Goal: Task Accomplishment & Management: Manage account settings

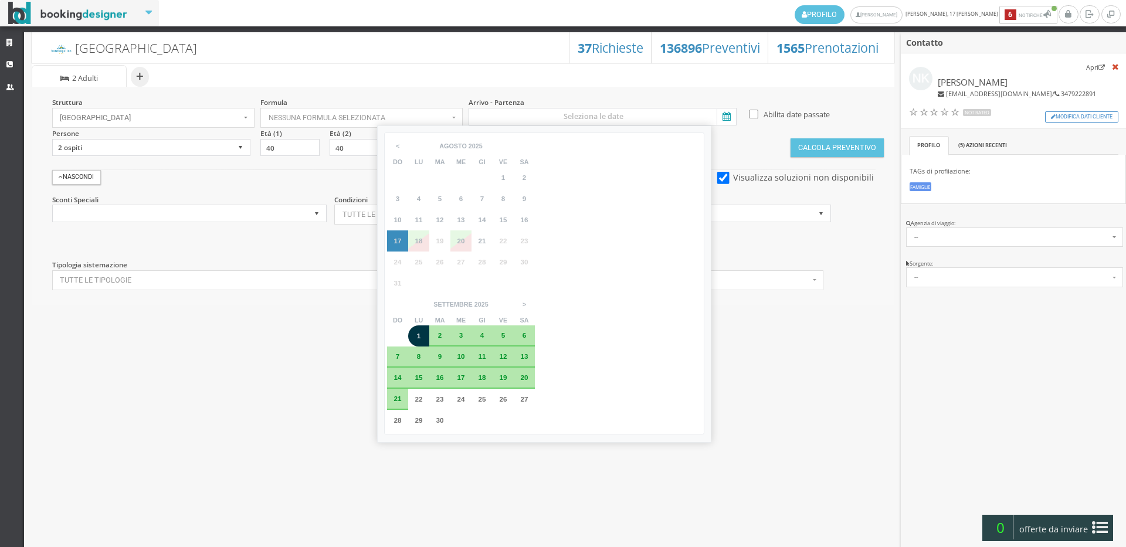
select select
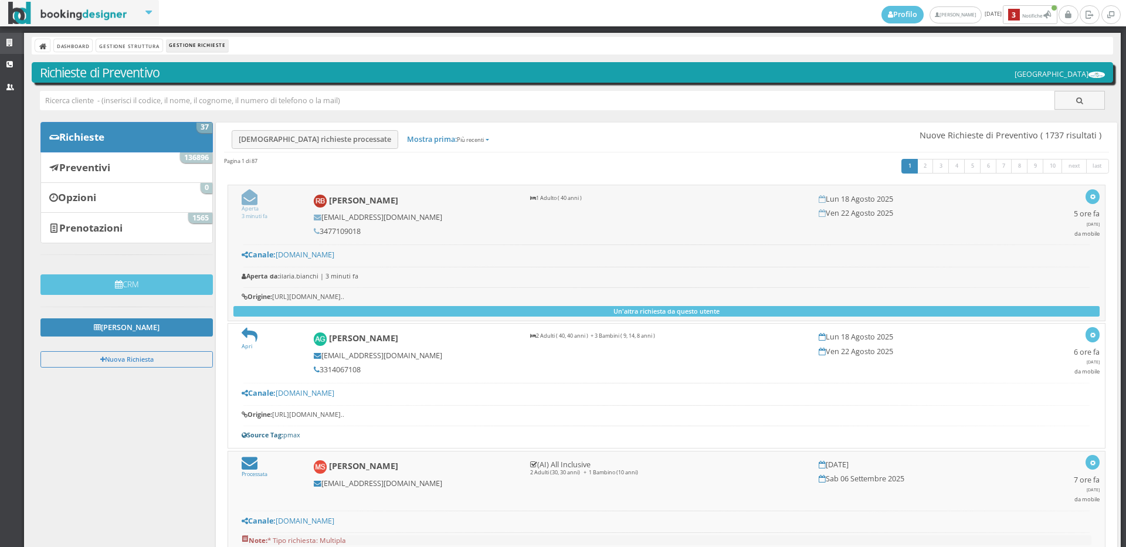
click at [12, 45] on icon at bounding box center [10, 43] width 9 height 8
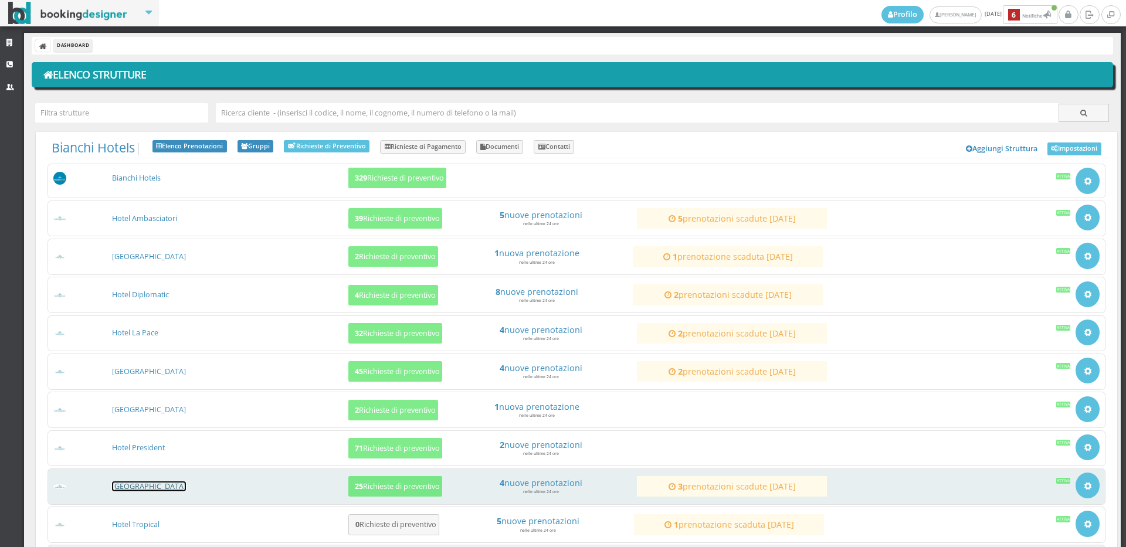
click at [158, 488] on link "[GEOGRAPHIC_DATA]" at bounding box center [149, 486] width 74 height 10
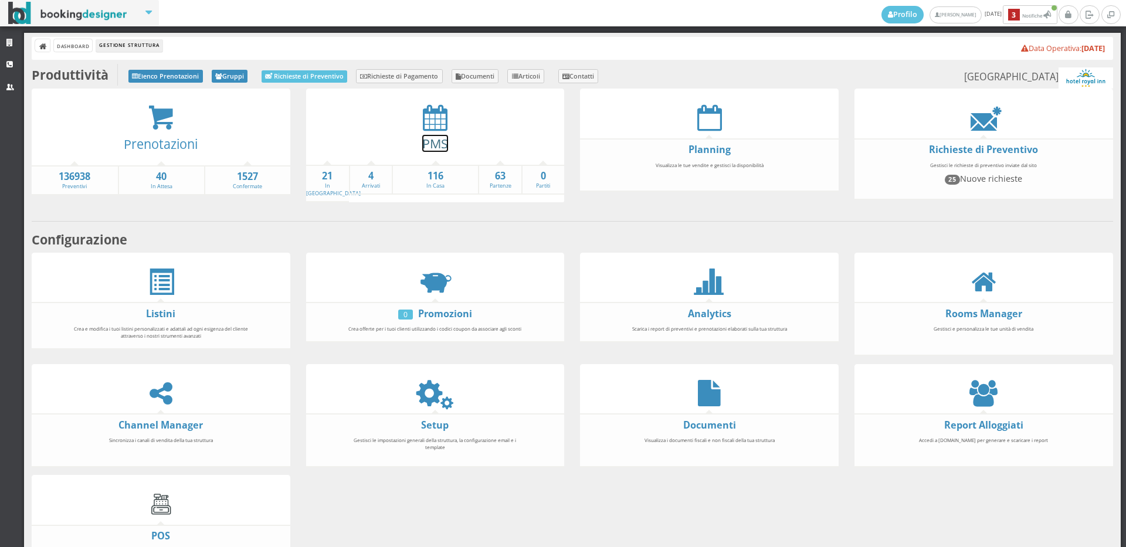
click at [430, 140] on link "PMS" at bounding box center [435, 143] width 26 height 17
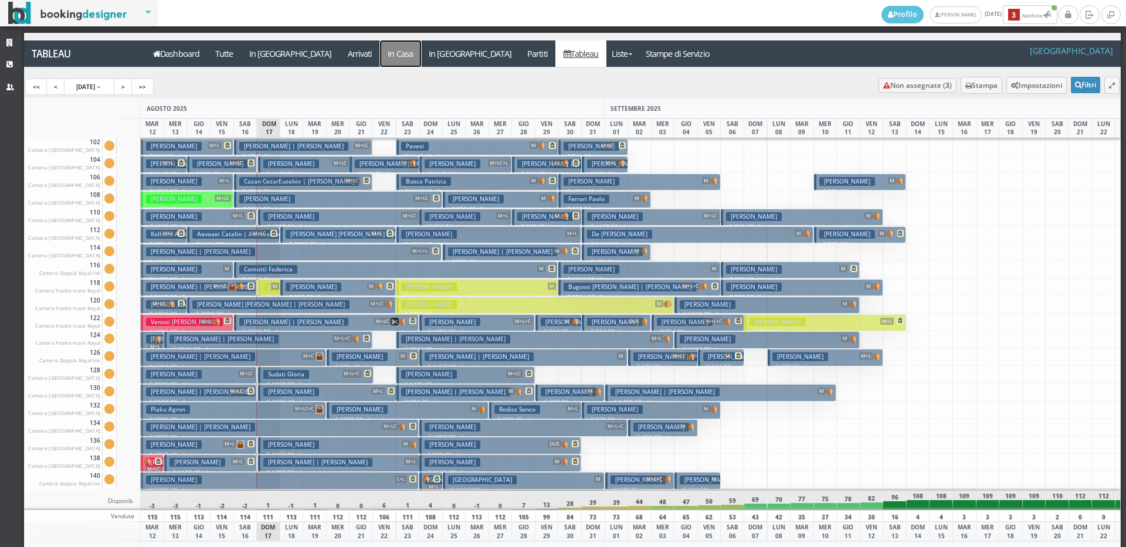
click at [380, 59] on a=pms-instay-reservations"] "In Casa" at bounding box center [400, 53] width 41 height 26
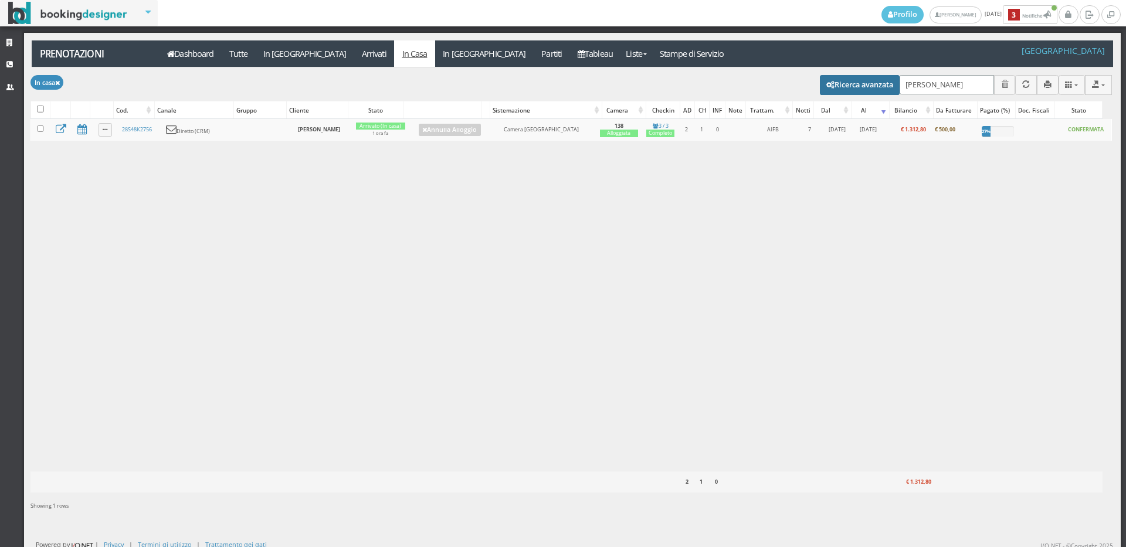
drag, startPoint x: 948, startPoint y: 86, endPoint x: 865, endPoint y: 78, distance: 83.0
click at [865, 78] on div "Modifica selezionati: Segna come "Arrivato" Segna come "Alloggiato" Segna come …" at bounding box center [570, 83] width 1081 height 33
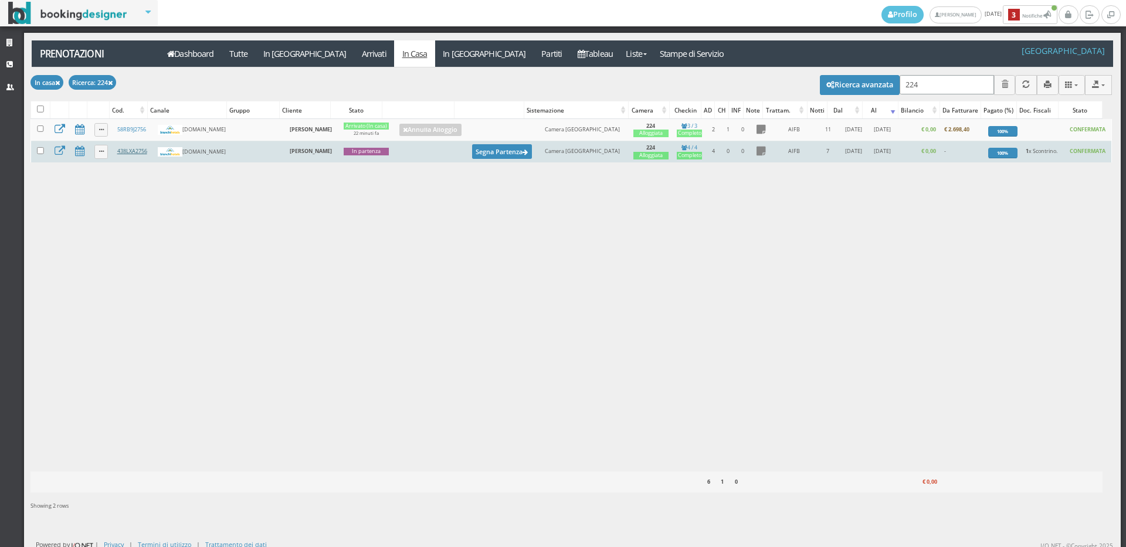
type input "224"
click at [138, 155] on link "438LXA2756" at bounding box center [132, 151] width 30 height 8
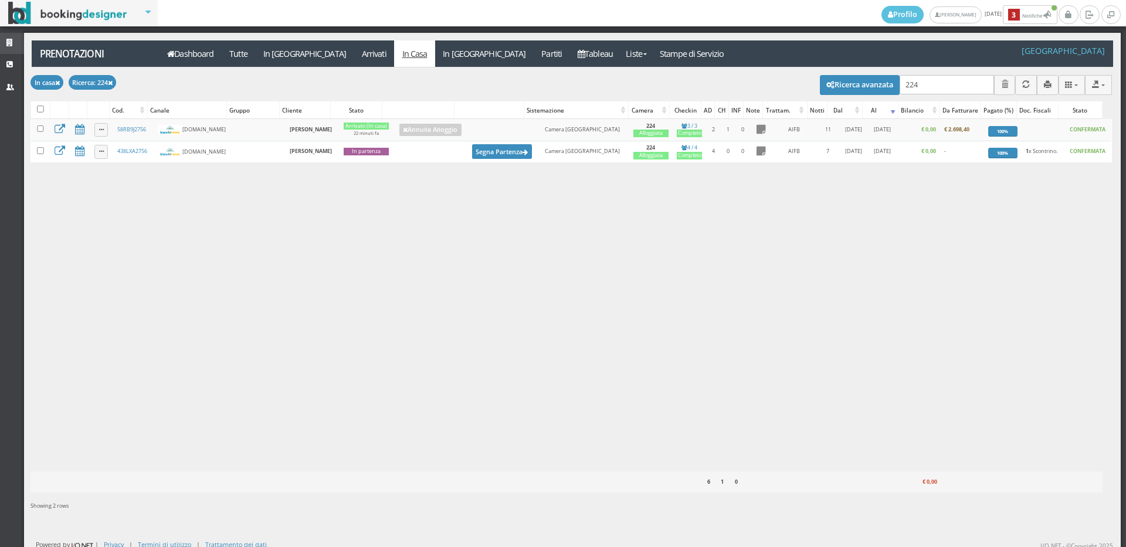
click at [11, 36] on link "Strutture" at bounding box center [12, 43] width 24 height 21
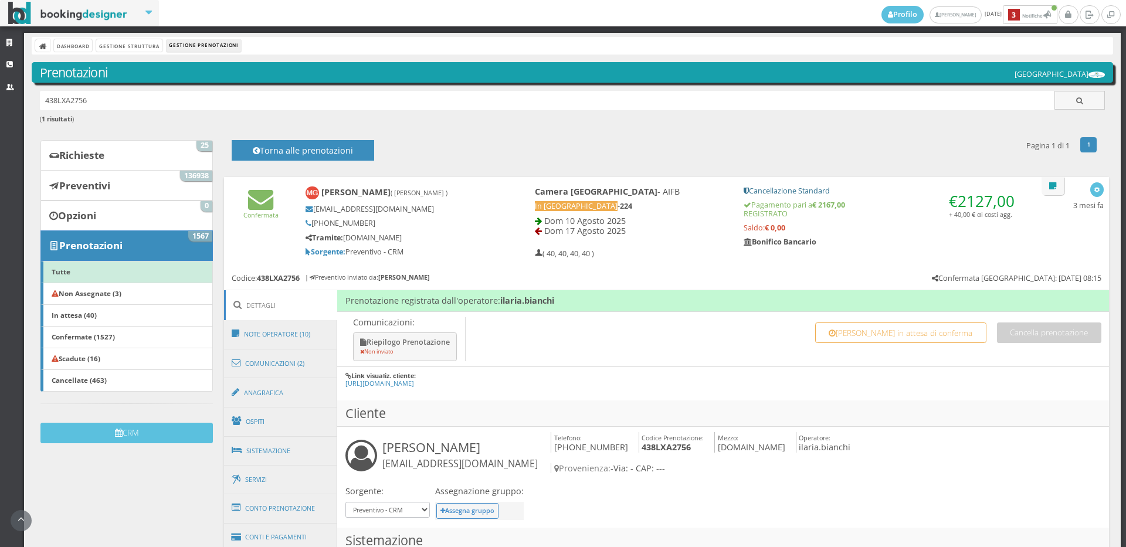
scroll to position [325, 0]
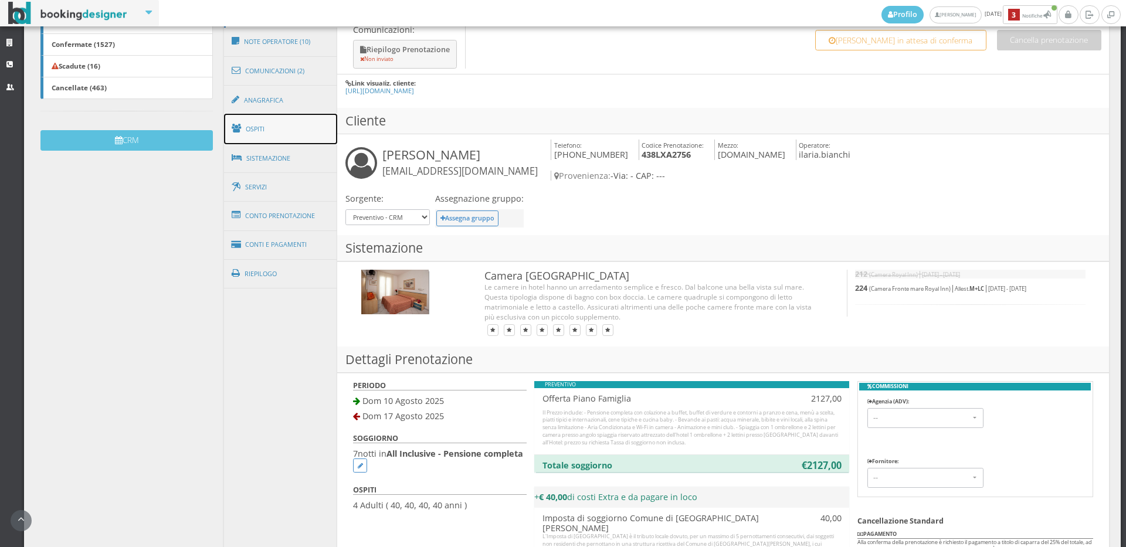
click at [278, 124] on link "Ospiti" at bounding box center [281, 129] width 114 height 30
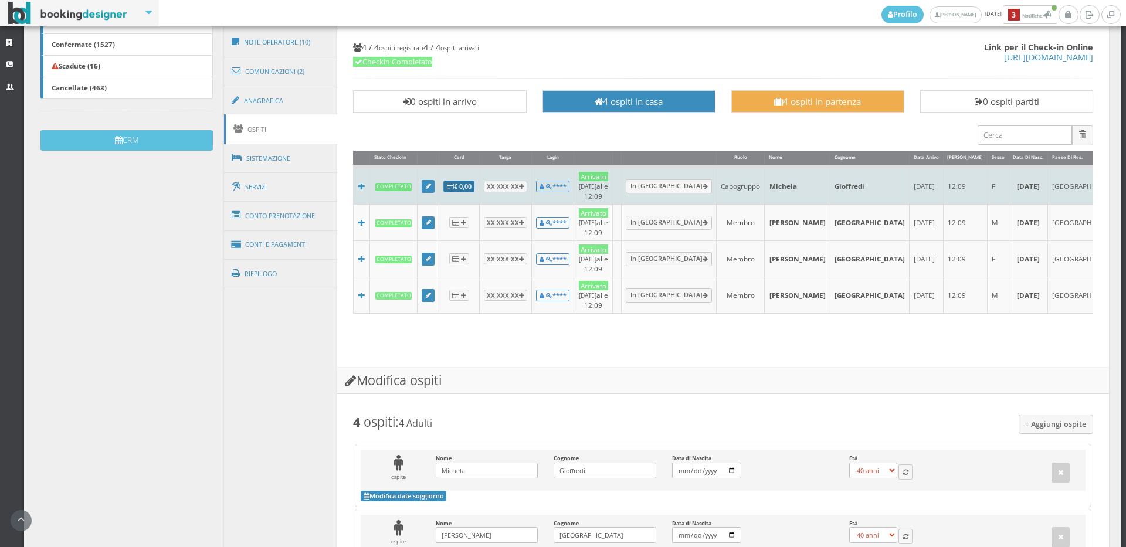
click at [454, 184] on icon at bounding box center [450, 187] width 7 height 6
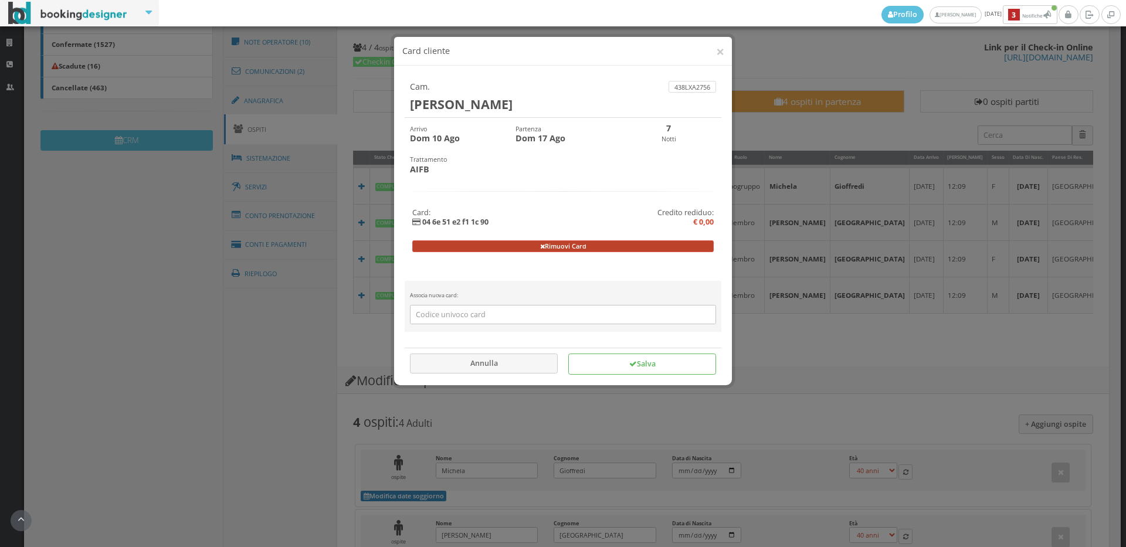
click at [511, 244] on button "Rimuovi Card" at bounding box center [563, 246] width 302 height 12
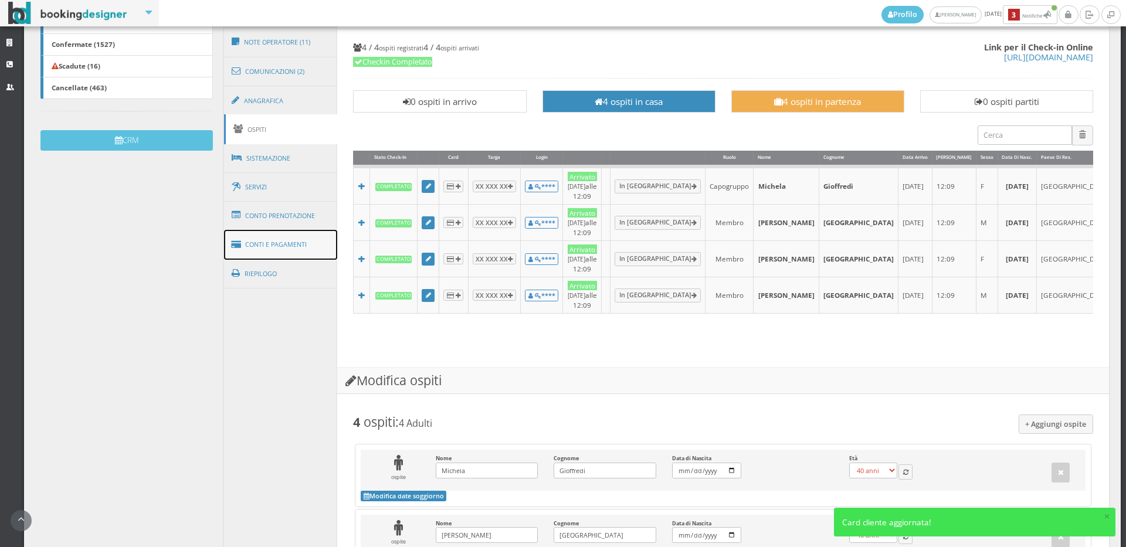
click at [319, 249] on link "Conti e Pagamenti" at bounding box center [281, 245] width 114 height 30
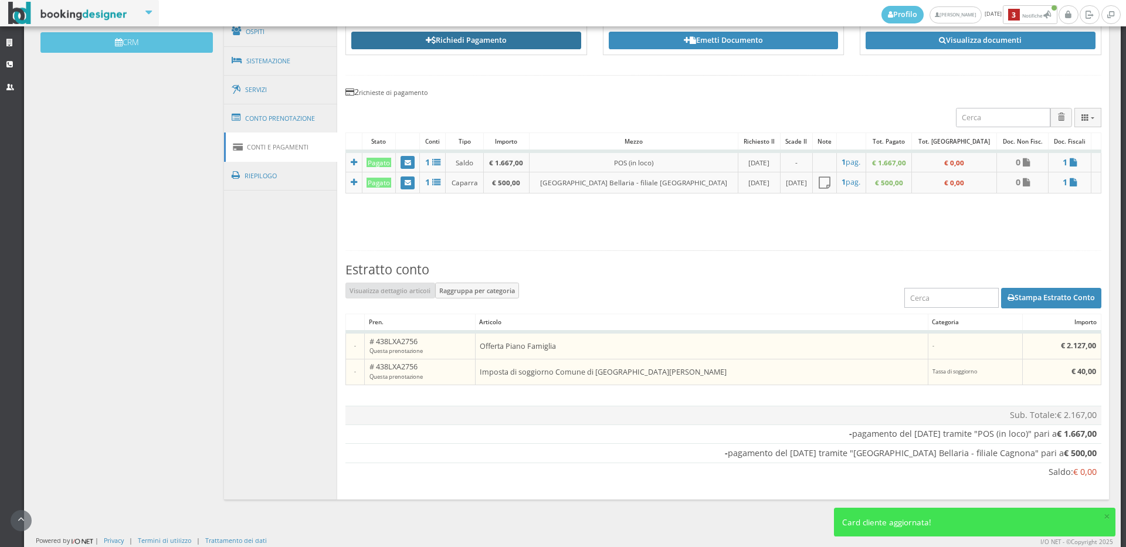
scroll to position [173, 0]
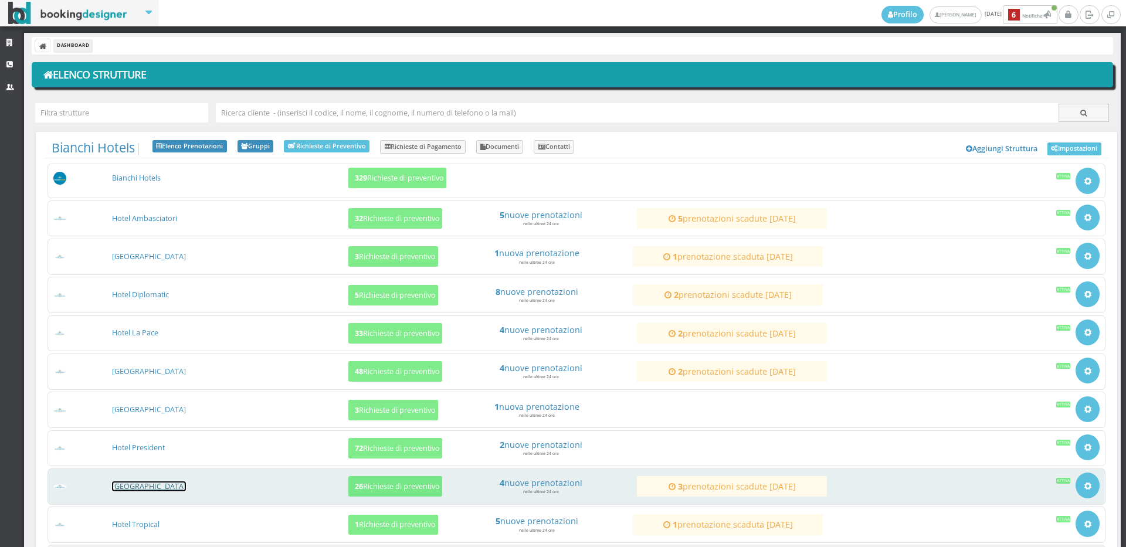
click at [143, 488] on link "[GEOGRAPHIC_DATA]" at bounding box center [149, 486] width 74 height 10
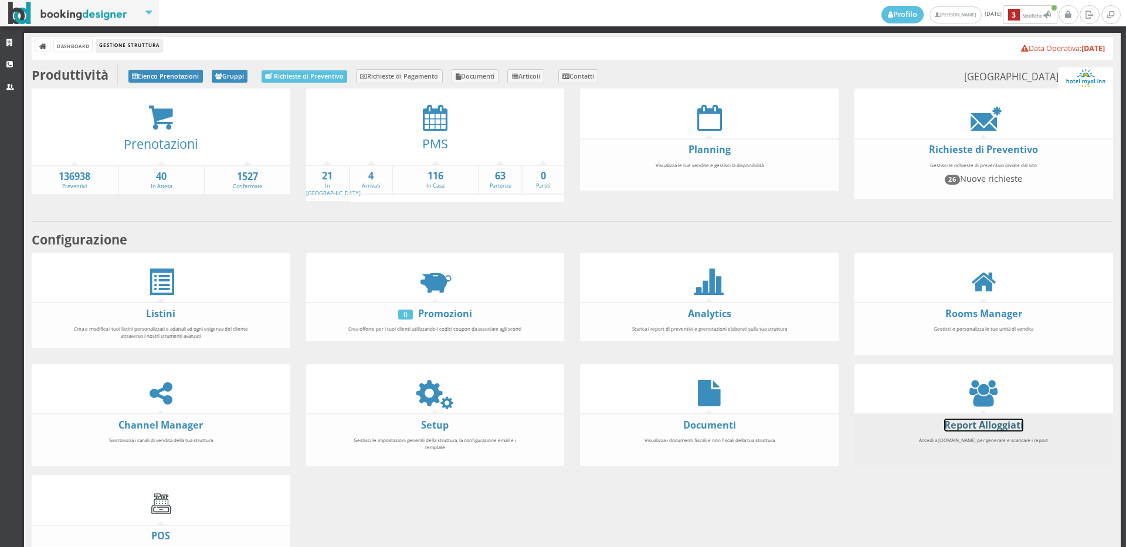
click at [986, 425] on link "Report Alloggiati" at bounding box center [983, 425] width 79 height 13
